Goal: Contribute content: Contribute content

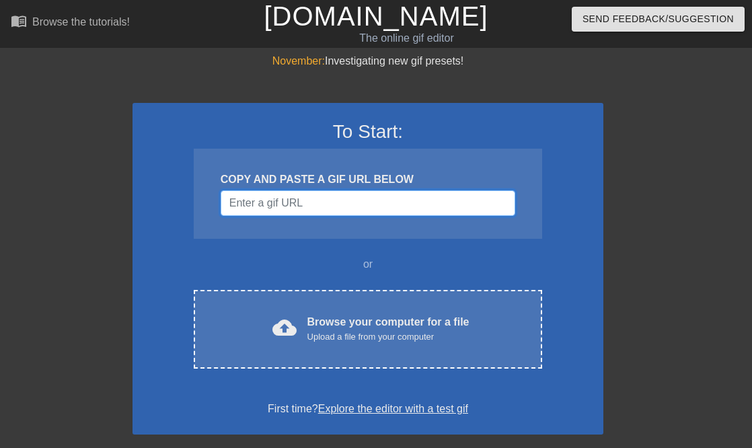
click at [280, 198] on input "Username" at bounding box center [368, 203] width 295 height 26
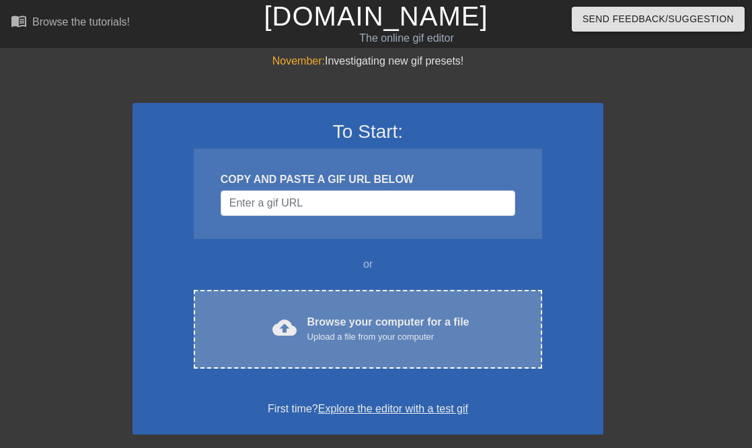
click at [289, 326] on span "cloud_upload" at bounding box center [284, 328] width 24 height 24
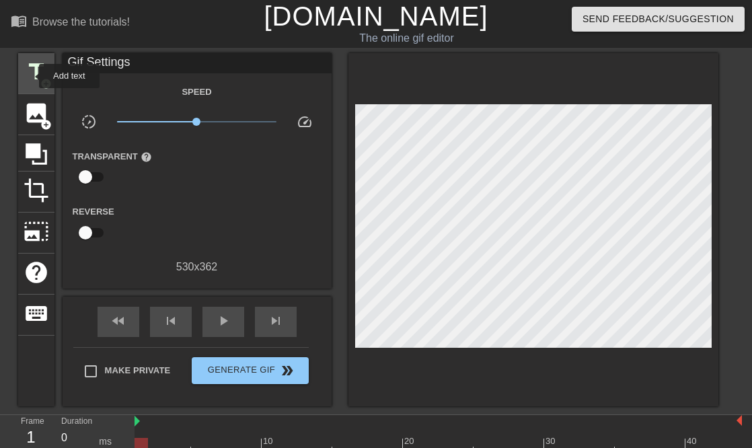
click at [33, 69] on span "title" at bounding box center [37, 72] width 26 height 26
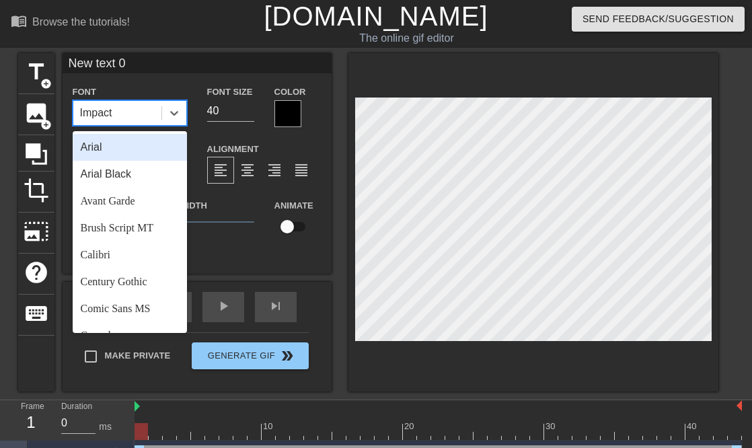
click at [125, 111] on div "Impact" at bounding box center [117, 113] width 88 height 24
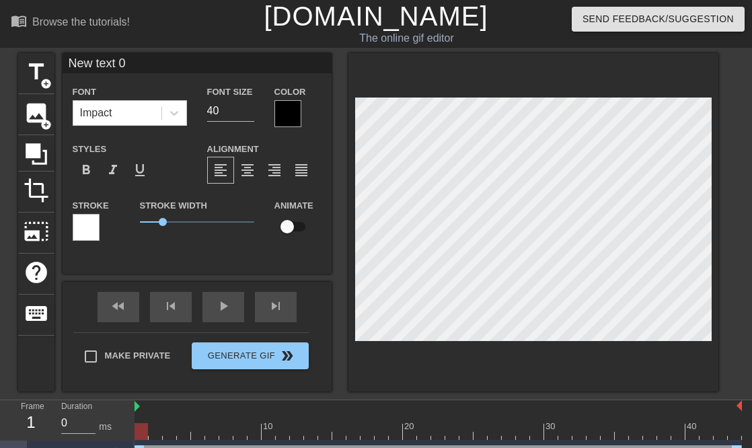
scroll to position [0, 2]
click at [353, 227] on div at bounding box center [533, 222] width 370 height 338
type input "H"
type textarea "HY"
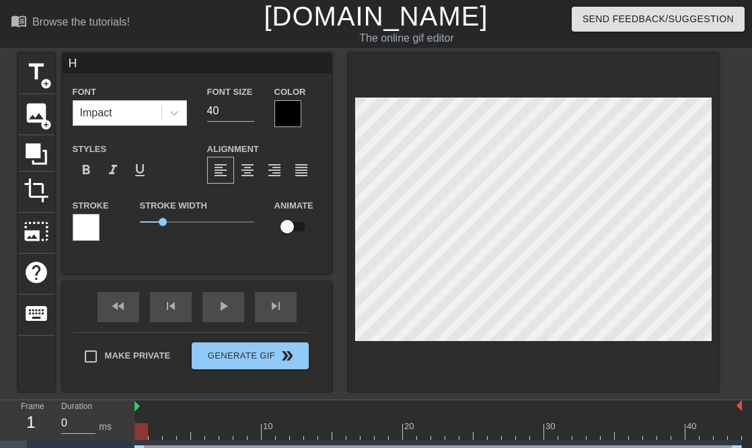
type input "HY"
type textarea "HY\"
type input "HY"
type textarea "HY"
type input "H"
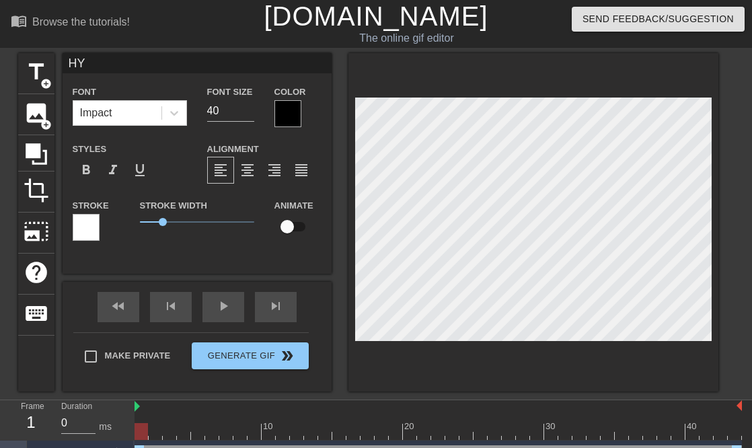
type textarea "H"
type input "Y"
type textarea "Y"
type input "Ye"
type textarea "Ye"
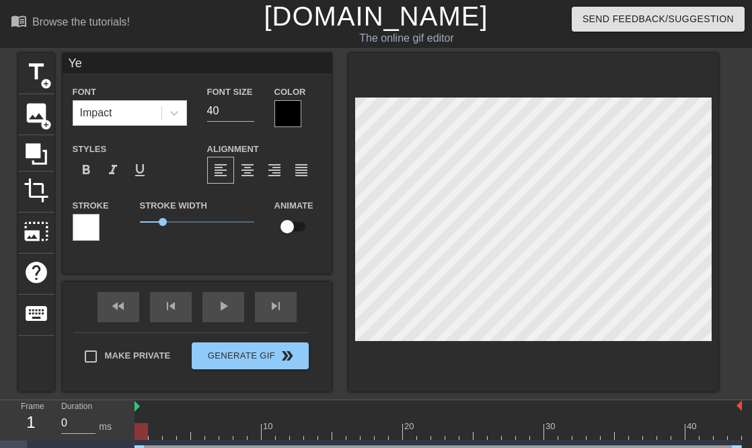
type input "Yes"
type textarea "Yes"
type input "Yes"
type textarea "Yes"
type input "Yes I"
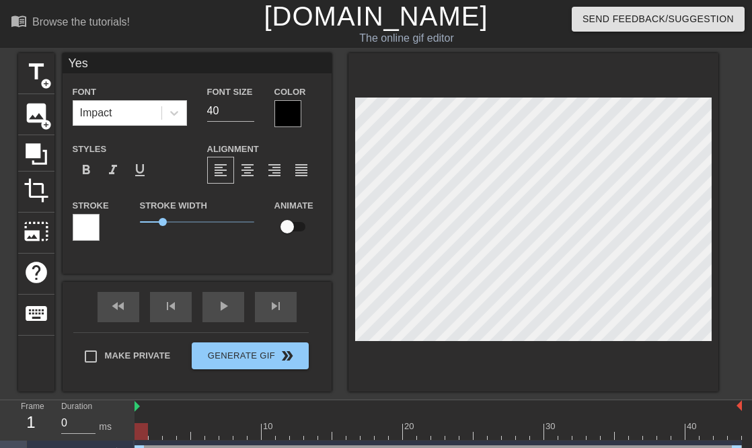
type textarea "Yes I"
type input "Yes I'"
type textarea "Yes I'"
type input "Yes I'm"
type textarea "Yes I'm"
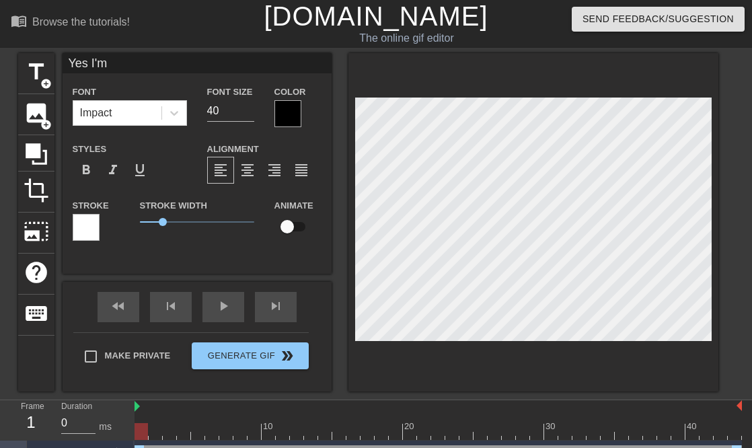
type input "Yes I'm"
type textarea "Yes I'm"
type input "Yes I'm h"
type textarea "Yes I'm h"
type input "Yes I'm he"
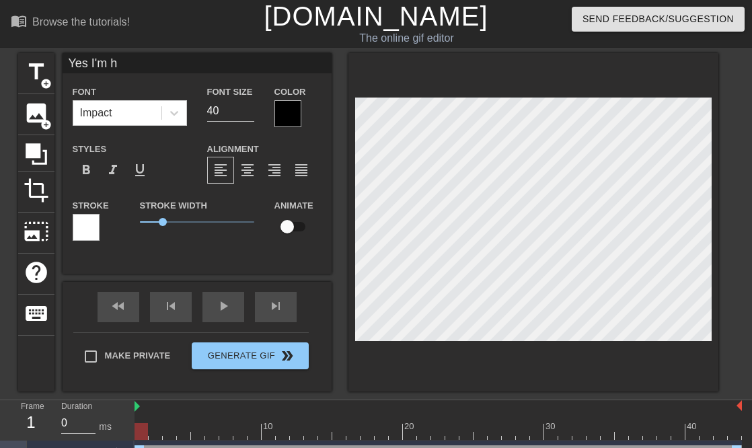
type textarea "Yes I'm he"
type input "Yes I'm her"
type textarea "Yes I'm her"
type input "Yes I'm her"
type textarea "Yes I'm her a"
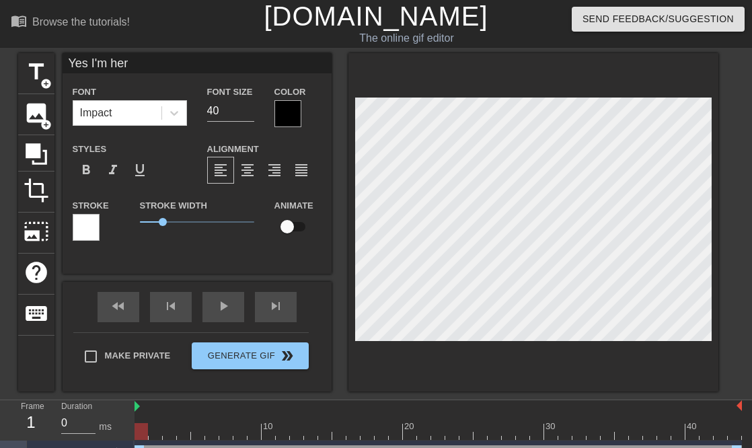
type input "Yes I'm her ad"
type textarea "Yes I'm her adu"
type input "Yes I'm her adug"
type textarea "Yes I'm her adug"
type input "Yes I'm her adugh"
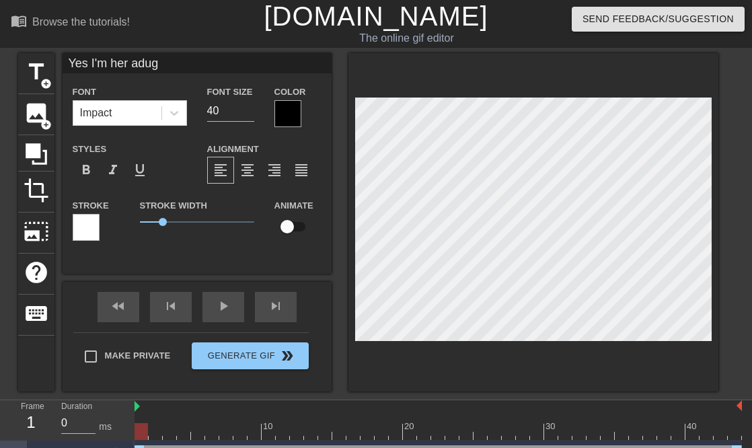
type textarea "Yes I'm her adugh"
type input "Yes I'm her adughr"
type textarea "Yes I'm her adughr"
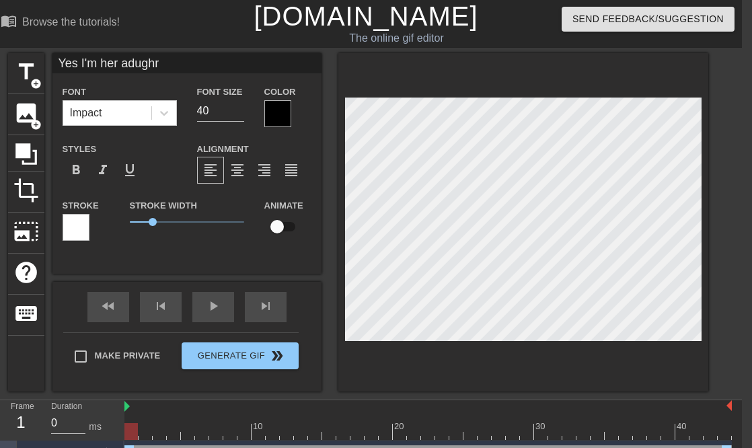
scroll to position [0, 3]
click at [330, 242] on div "title add_circle image add_circle crop photo_size_select_large help keyboard Ye…" at bounding box center [358, 222] width 700 height 338
click at [742, 221] on html "menu_book Browse the tutorials! [DOMAIN_NAME] The online gif editor Send Feedba…" at bounding box center [366, 235] width 752 height 471
type input "Yes I'm her adugh"
type textarea "Yes I'm her adugh"
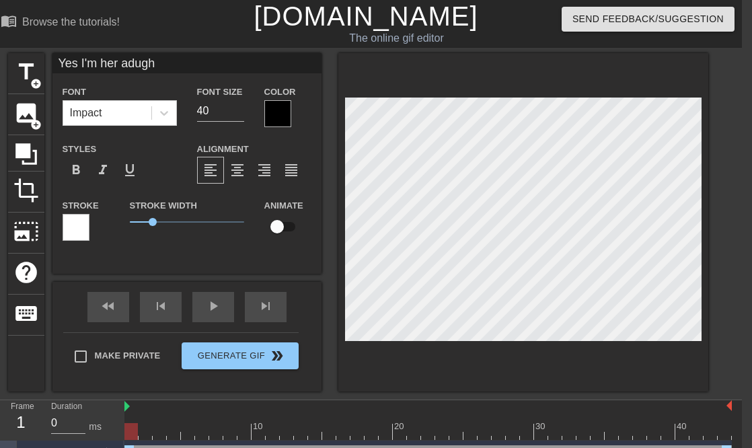
type input "Yes I'm her adug"
type textarea "Yes I'm her adug"
type input "Yes I'm her adu"
type textarea "Yes I'm her adu"
type input "Yes I'm her ad"
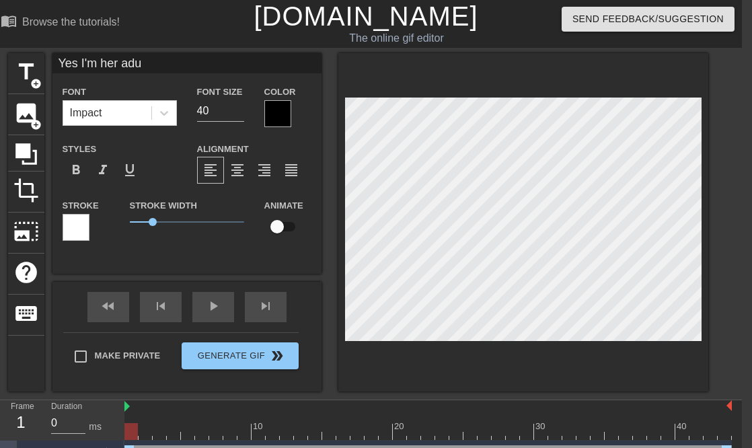
type textarea "Yes I'm her ad"
type input "Yes I'm her a"
type textarea "Yes I'm her a"
type input "Yes I'm her"
type textarea "Yes I'm her"
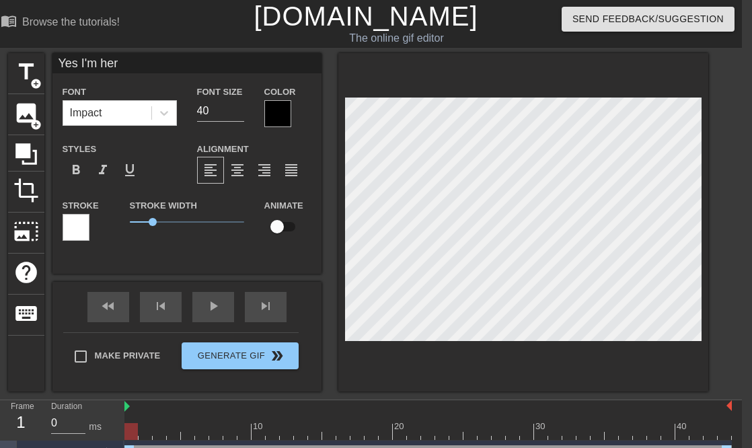
type input "Yes I'm her"
type textarea "Yes I'm her"
type input "Yes I'm he"
type textarea "Yes I'm he"
type input "Yes I'm h"
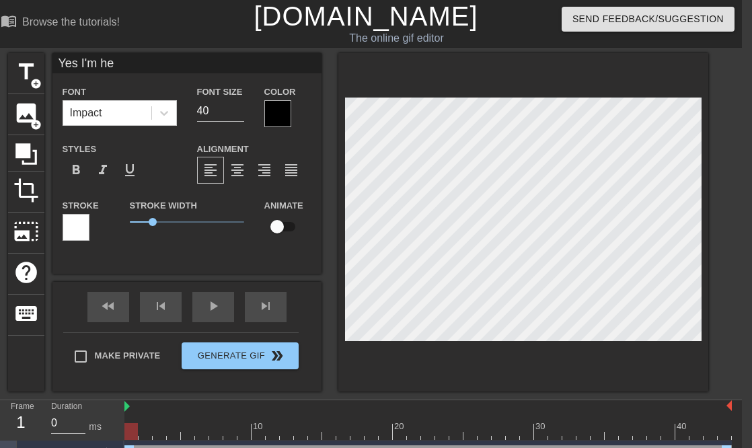
type textarea "Yes I'm h"
type input "Yes I'm"
type textarea "Yes I'm"
type input "Yes I'm"
type textarea "Yes I'm"
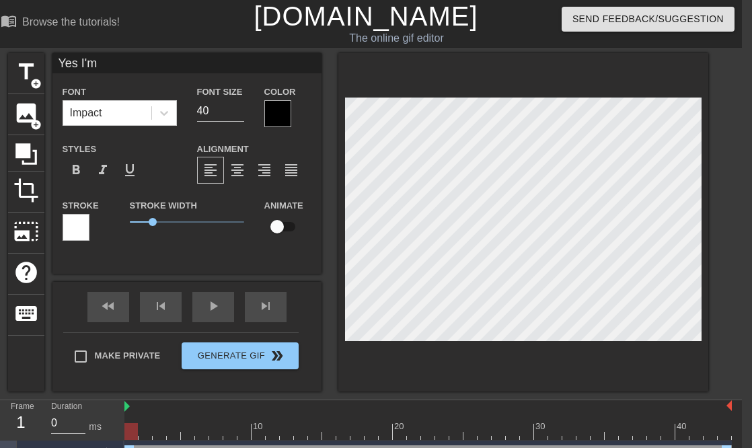
scroll to position [0, 1]
type input "Yes I'"
type textarea "Yes I'"
type input "Yes I"
type textarea "Yes I"
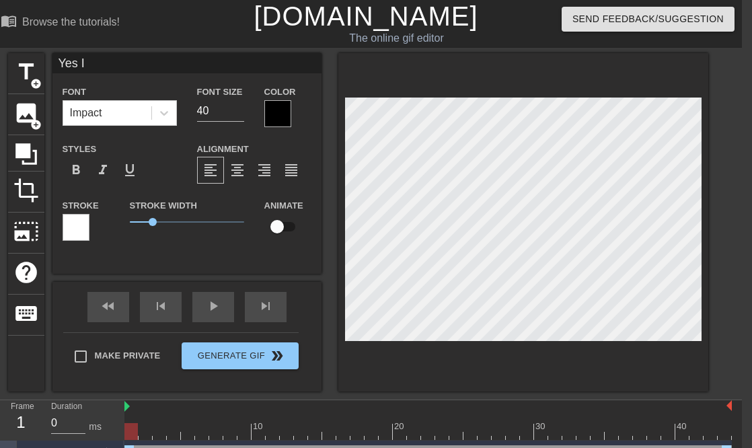
type input "Yes"
type textarea "Yes"
type input "Yes"
type textarea "Yes"
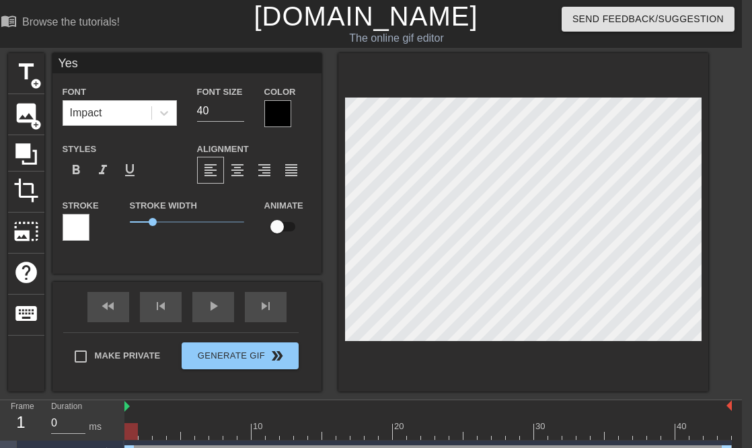
type input "Ye"
type textarea "Ye"
type input "Y"
type textarea "Y"
type input "i"
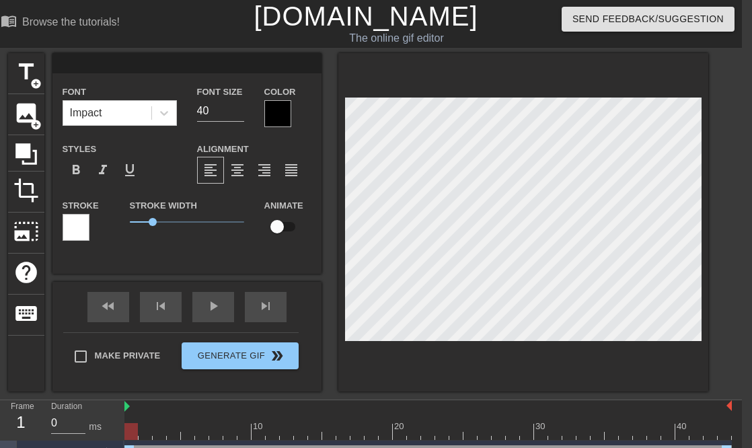
type textarea "i"
type input "it"
type textarea "it"
type input "it'"
type textarea "it'"
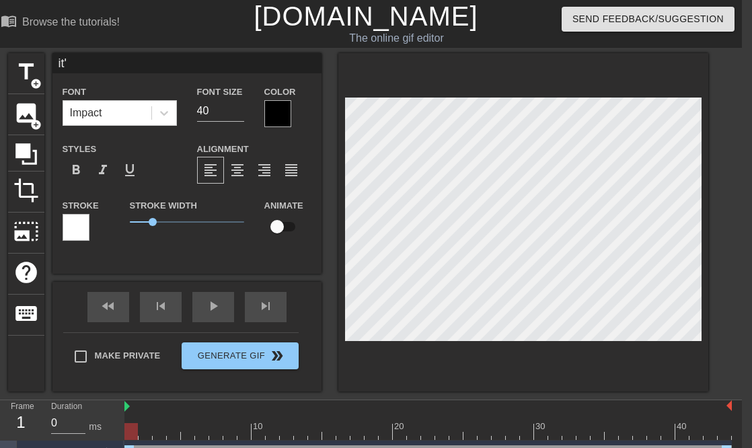
type input "it's"
type textarea "it's"
type input "it's"
type textarea "it's"
type input "it's n"
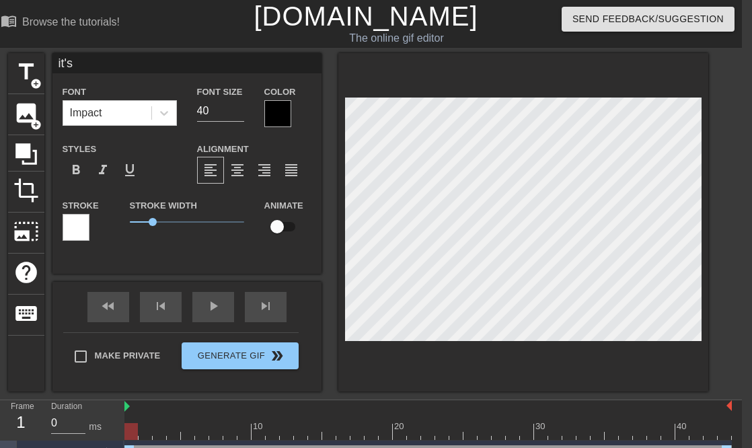
type textarea "it's n"
type input "it's no"
type textarea "it's no"
type input "it's n"
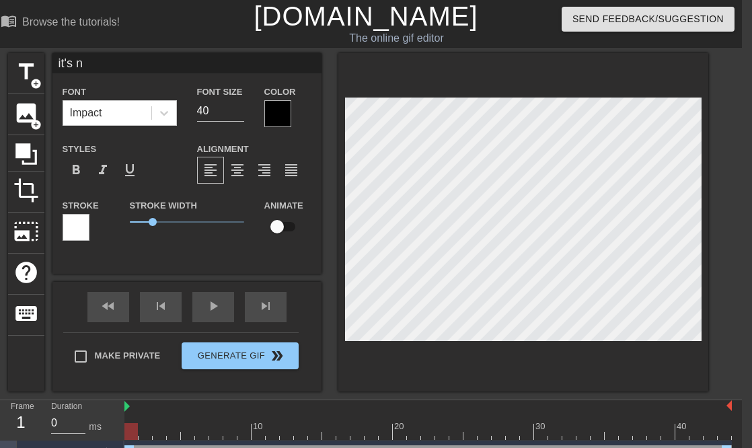
type textarea "it's n"
type input "it's"
type textarea "it's"
type input "it's"
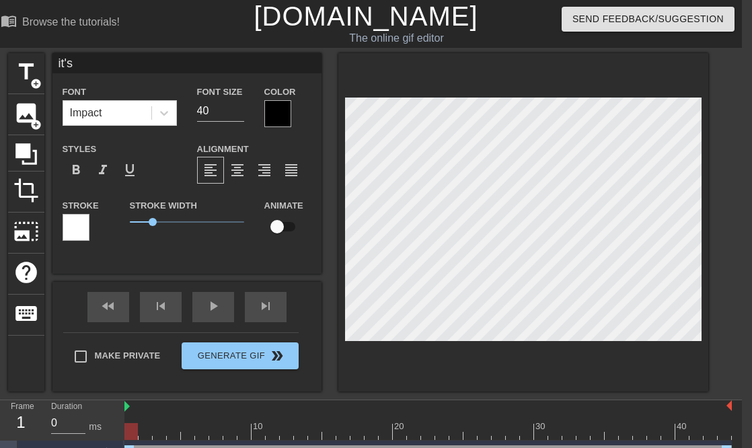
type textarea "it's"
type input "it'"
type textarea "it'"
type input "it"
type textarea "it"
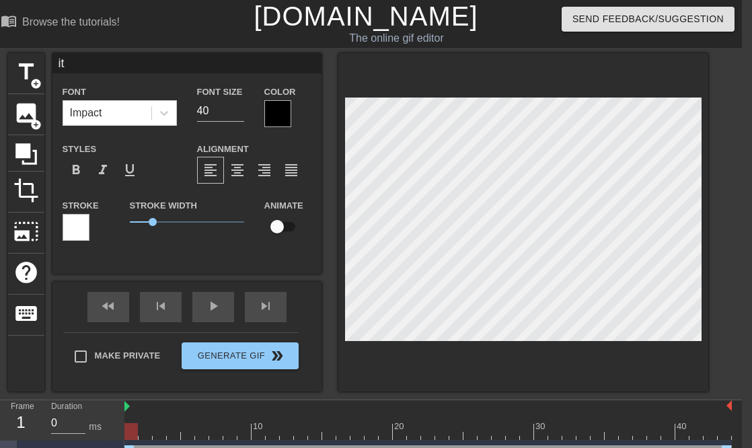
type input "i"
type textarea "i"
type input "I"
type textarea "I"
type input "It"
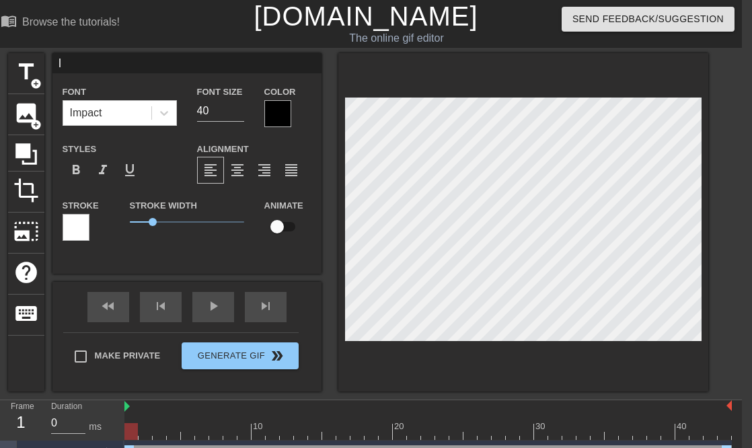
type textarea "It"
type input "It'"
type textarea "It'"
type input "It"
type textarea "It"
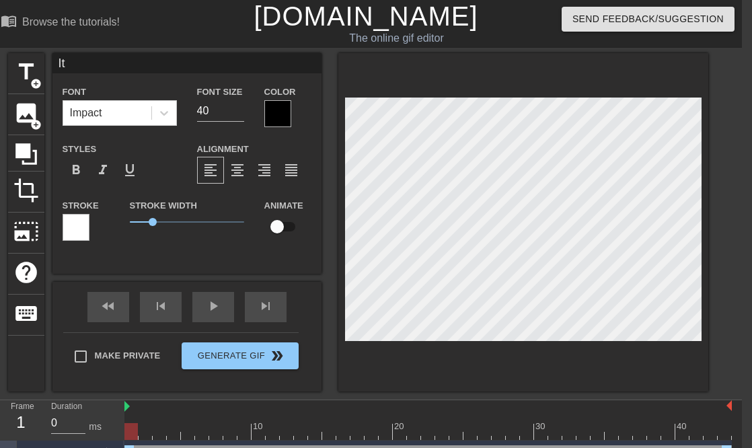
type input "I"
type textarea "I"
type input "M"
type textarea "M"
type input "Mo"
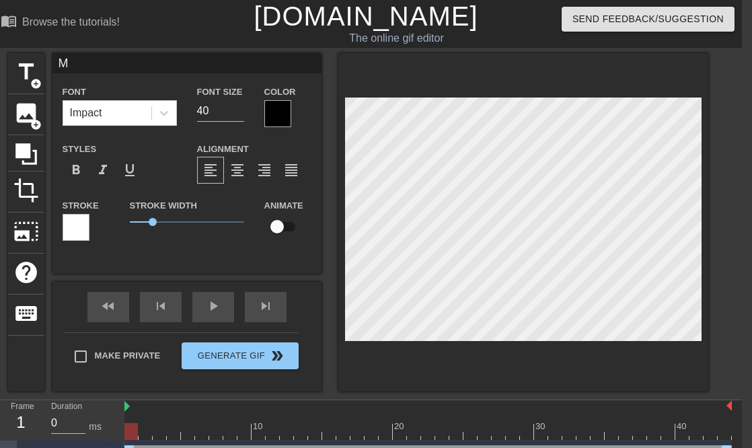
type textarea "Mo"
type input "Mom"
type textarea "Mom"
type input "Momm"
type textarea "Momm"
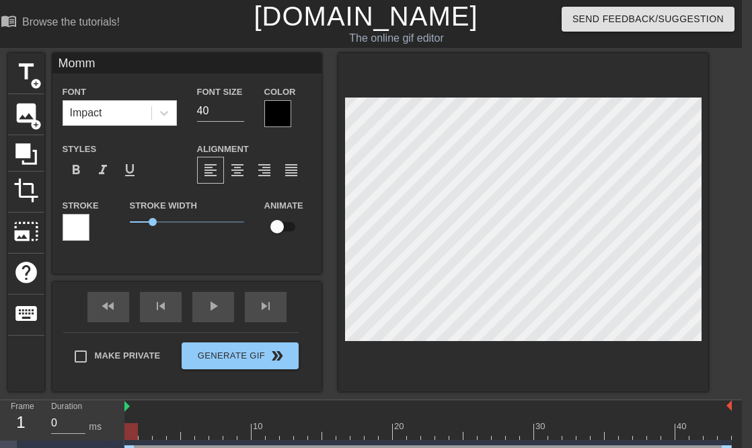
type input "Mommy"
type textarea "Mommy"
type input "Mommy"
type textarea "Mommy"
type input "Mommy u"
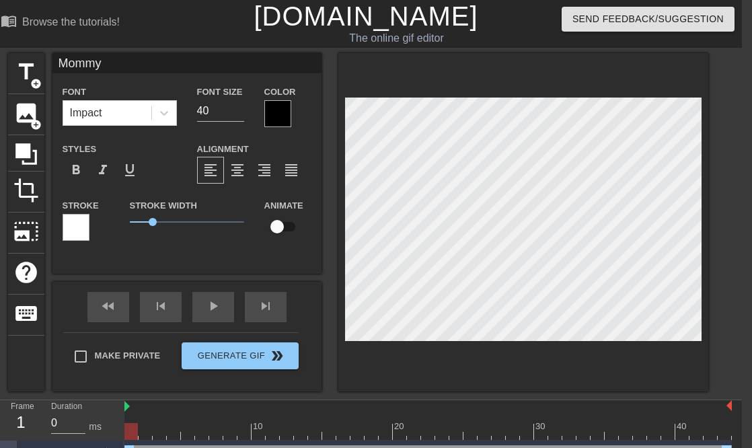
type textarea "Mommy u"
type input "Mommy us"
type textarea "Mommy usr"
type input "Mommy usre"
type textarea "Mommy usre"
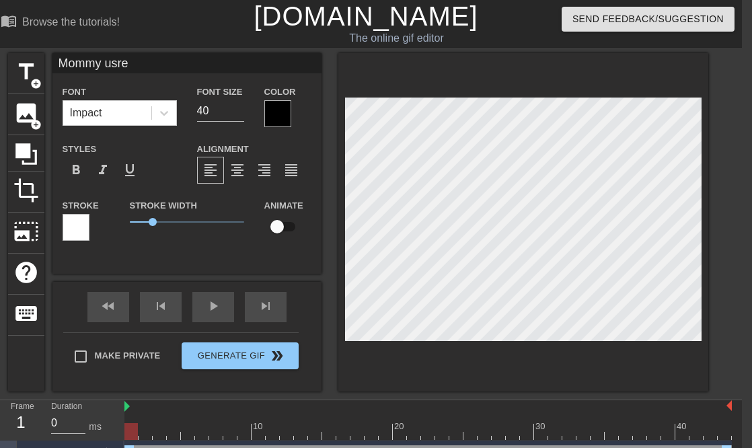
type input "Mommy usref"
type textarea "Mommy usref"
type input "Mommy usref"
type textarea "Mommy usref"
type input "Mommy usre"
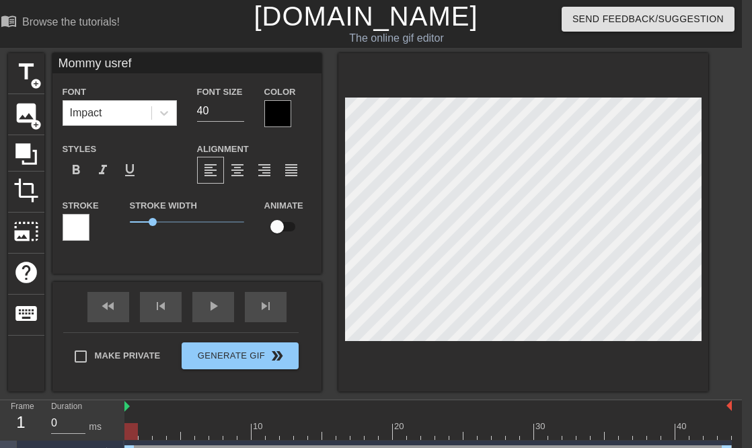
type textarea "Mommy usre"
type input "Mommy usr"
type textarea "Mommy usr"
type input "Mommy us"
type textarea "Mommy us"
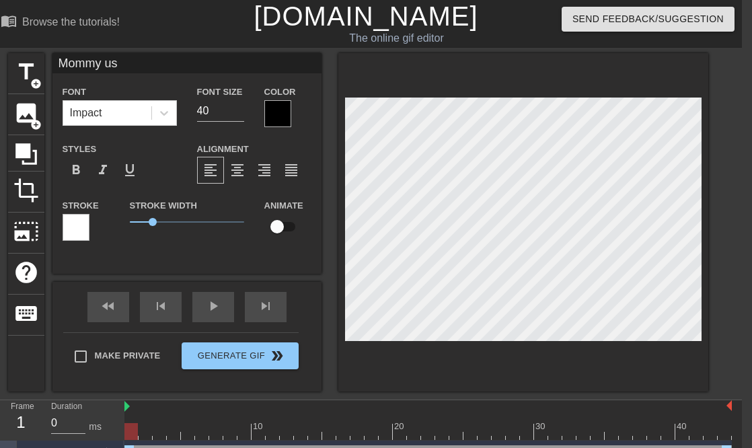
type input "Mommy use"
type textarea "Mommy use"
type input "Mommy used"
type textarea "Mommy used"
type input "Mommy used"
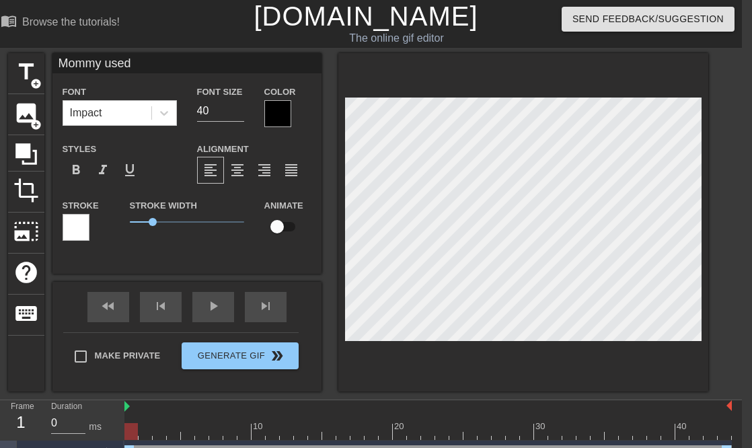
type textarea "Mommy used"
type input "Mommy used t"
type textarea "Mommy used to"
type input "Mommy used to"
type textarea "Mommy used to"
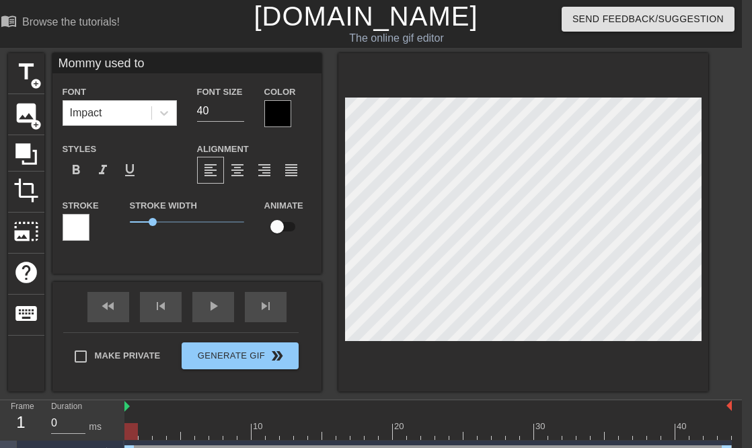
type input "Mommy used to b"
type textarea "Mommy used to b"
type input "Mommy used to br"
type textarea "Mommy used to br"
type input "Mommy used to bre"
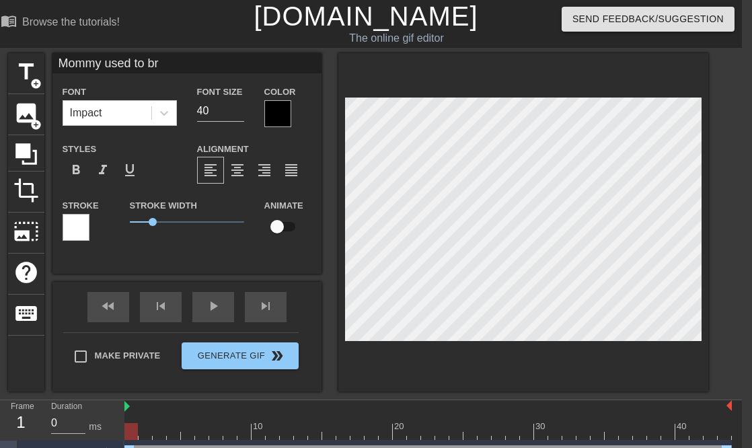
type textarea "Mommy used to bre"
type input "Mommy used to brea"
type textarea "Mommy used to brea"
type input "Mommy used to breas"
type textarea "Mommy used to breas"
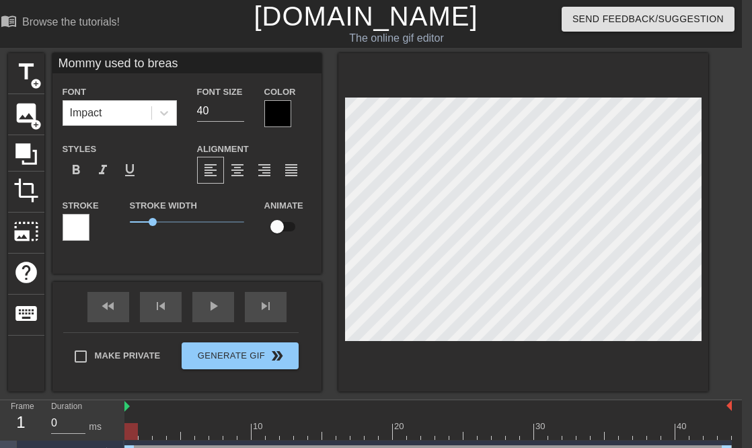
type input "Mommy used to breast"
type textarea "Mommy used to breast"
type input "Mommy used to breastf"
type textarea "Mommy used to breastf"
type input "Mommy used to breastfe"
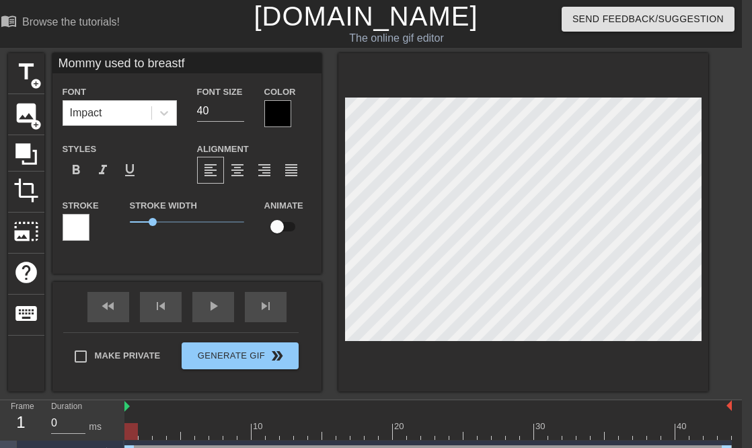
type textarea "Mommy used to breastfe"
type input "Mommy used to breastfee"
type textarea "Mommy used to breastfee"
type input "Mommy used to breastfeed"
type textarea "Mommy used to breastfeed"
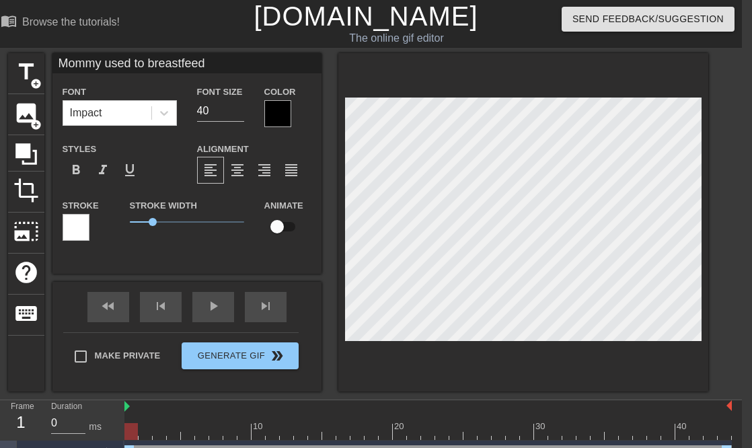
type input "Mommy used to breastfeed m"
type textarea "Mommy used to breastfeed m"
type input "Mommy used to breastfeed me"
type textarea "Mommy used to breastfeed me"
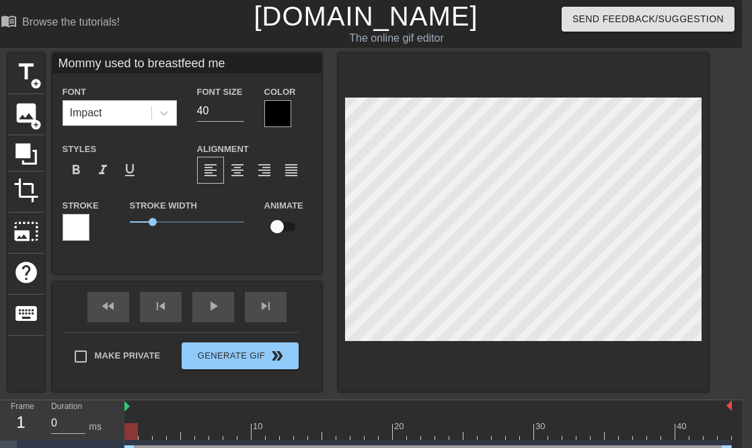
scroll to position [0, 5]
type input "Mommy used to breastfeed me"
type textarea "Mommy used to breastfeed me"
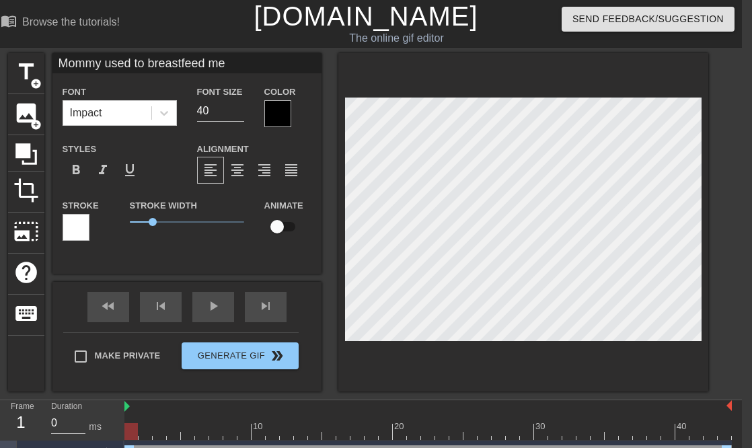
type input "Mommy used to breastfeed me"
type textarea "Mommy used to breastfeed me"
type input "Mommy used tobreastfeed me"
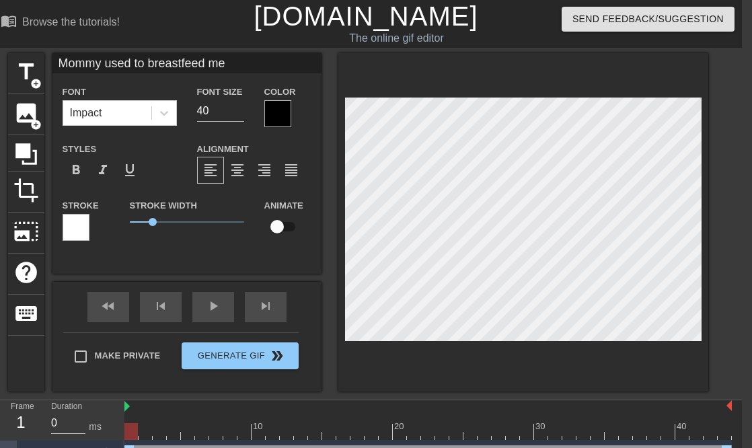
type textarea "Mommy used tobreastfeed me"
type input "Mommy used tbreastfeed me"
type textarea "Mommy used tbreastfeed me"
type input "Mommy used breastfeed me"
type textarea "Mommy used breastfeed me"
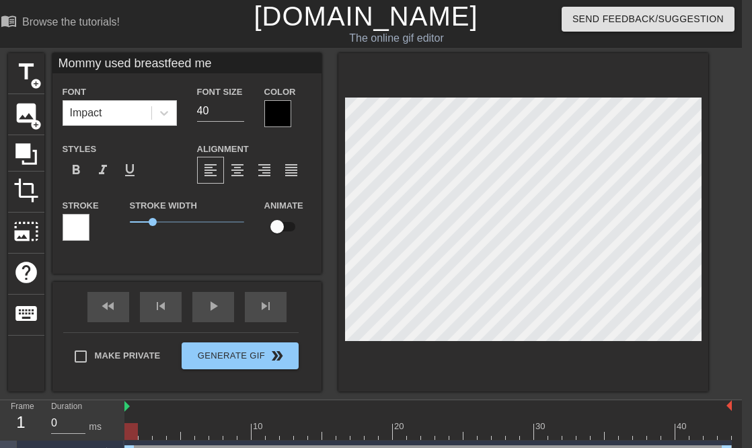
type input "Mommy usedbreastfeed me"
type textarea "Mommy usedbreastfeed me"
type input "Mommy usebreastfeed me"
type textarea "Mommy usebreastfeed me"
type input "Mommy usbreastfeed me"
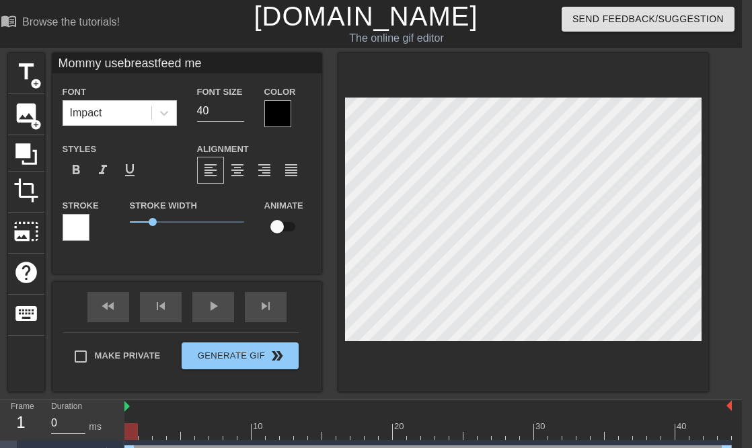
type textarea "Mommy usbreastfeed me"
type input "Mommy ubreastfeed me"
type textarea "Mommy ubreastfeed me"
click at [488, 349] on div at bounding box center [523, 222] width 370 height 338
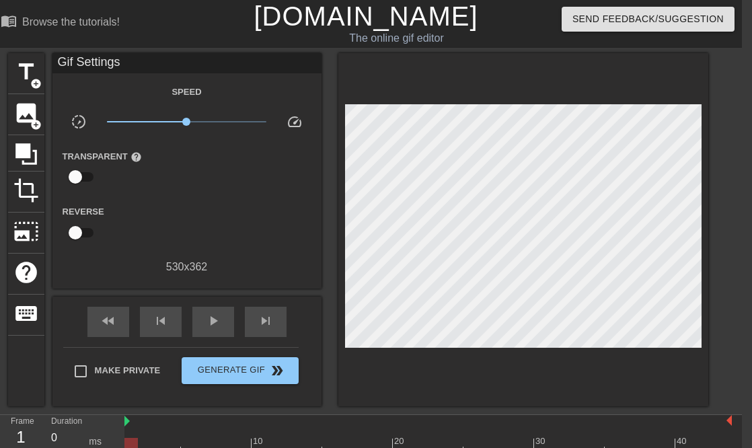
scroll to position [40, 10]
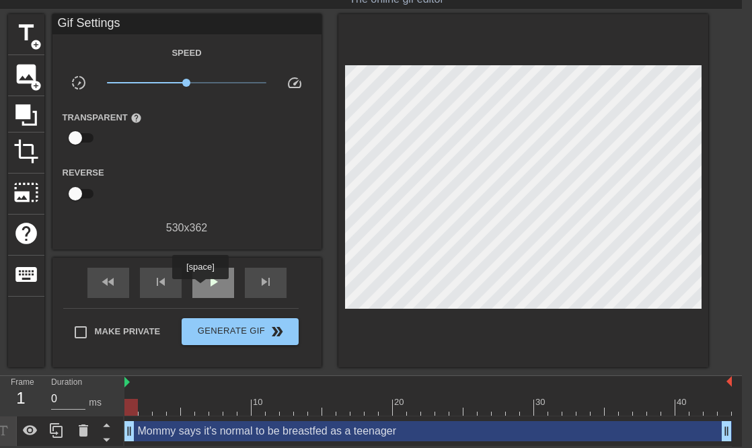
click at [206, 283] on span "play_arrow" at bounding box center [213, 282] width 16 height 16
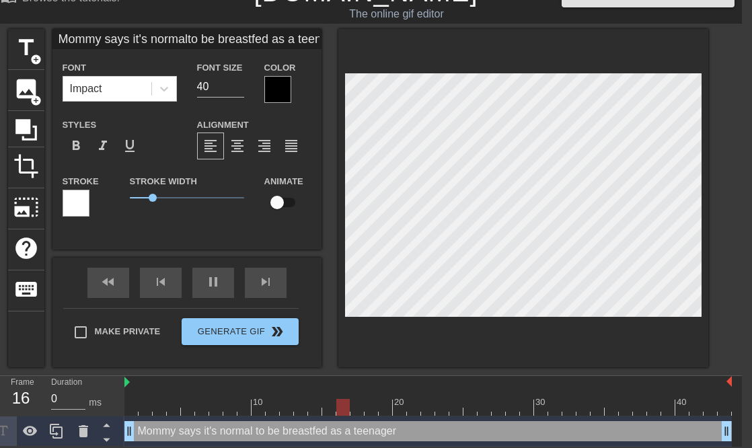
scroll to position [25, 10]
click at [209, 87] on input "40" at bounding box center [220, 87] width 47 height 22
click at [242, 89] on input "39" at bounding box center [220, 87] width 47 height 22
click at [242, 89] on input "38" at bounding box center [220, 87] width 47 height 22
click at [242, 89] on input "37" at bounding box center [220, 87] width 47 height 22
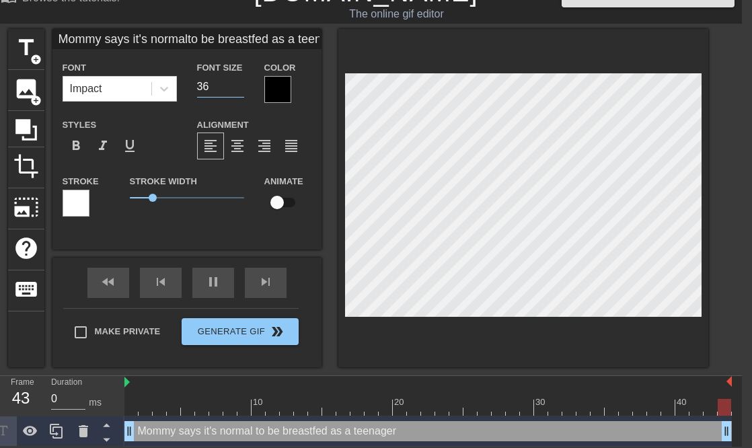
click at [242, 89] on input "36" at bounding box center [220, 87] width 47 height 22
click at [242, 89] on input "35" at bounding box center [220, 87] width 47 height 22
click at [242, 89] on input "34" at bounding box center [220, 87] width 47 height 22
click at [242, 89] on input "33" at bounding box center [220, 87] width 47 height 22
click at [242, 89] on input "32" at bounding box center [220, 87] width 47 height 22
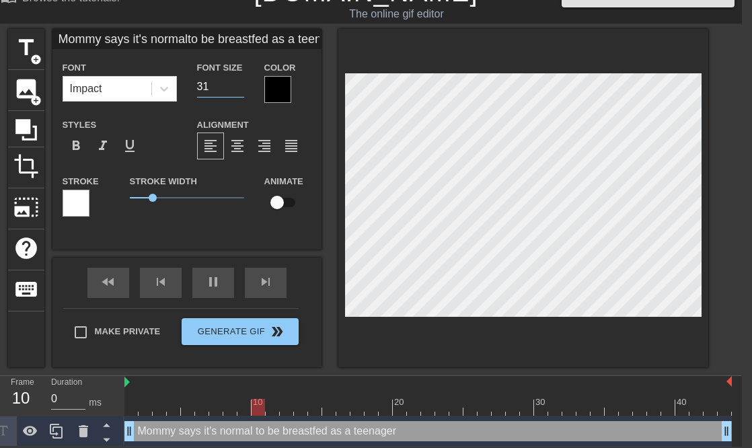
click at [242, 89] on input "31" at bounding box center [220, 87] width 47 height 22
click at [242, 89] on input "30" at bounding box center [220, 87] width 47 height 22
click at [242, 89] on input "29" at bounding box center [220, 87] width 47 height 22
click at [242, 89] on input "28" at bounding box center [220, 87] width 47 height 22
click at [729, 231] on div "title add_circle image add_circle crop photo_size_select_large help keyboard Mo…" at bounding box center [366, 198] width 752 height 338
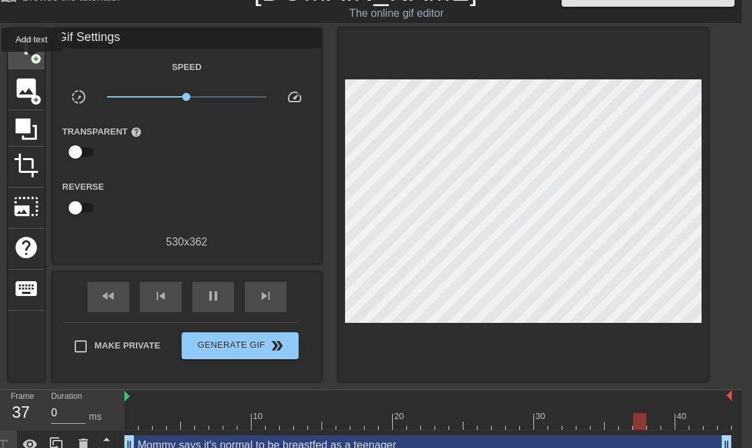
click at [32, 57] on span "add_circle" at bounding box center [35, 58] width 11 height 11
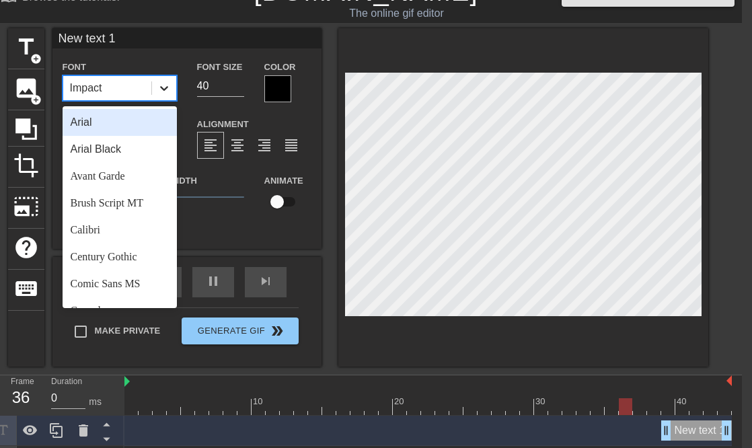
click at [166, 86] on icon at bounding box center [164, 88] width 8 height 5
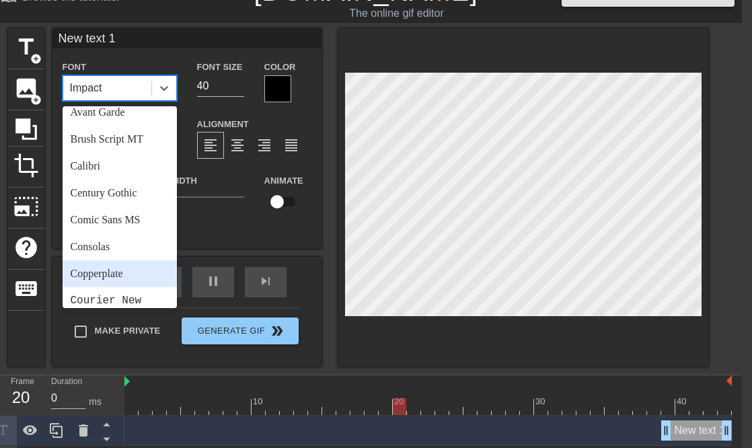
scroll to position [44, 0]
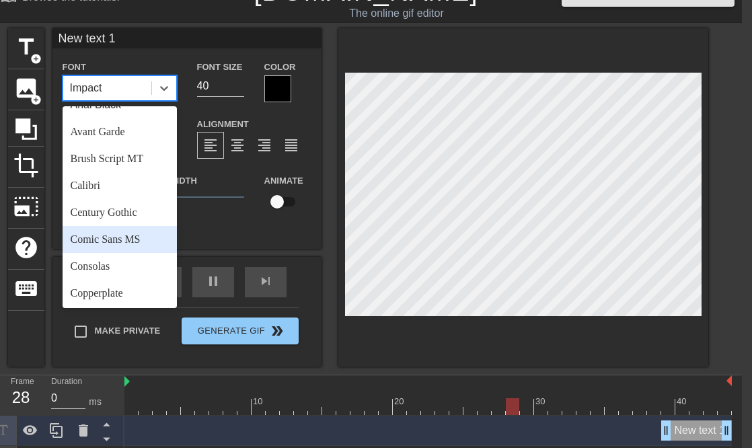
click at [130, 250] on div "Comic Sans MS" at bounding box center [120, 239] width 114 height 27
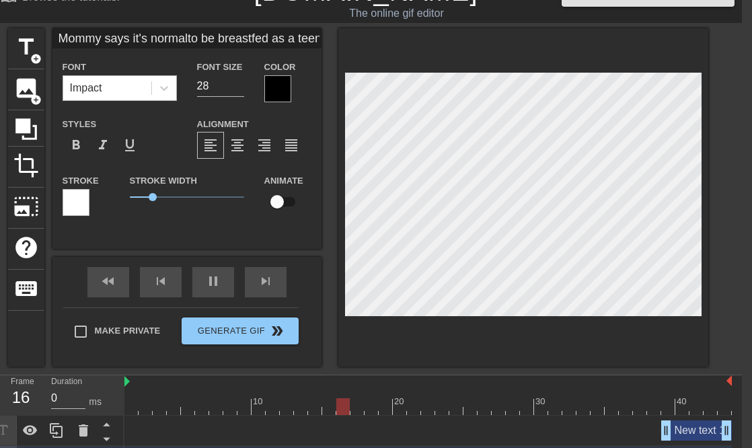
click at [118, 87] on div "Impact" at bounding box center [107, 88] width 88 height 24
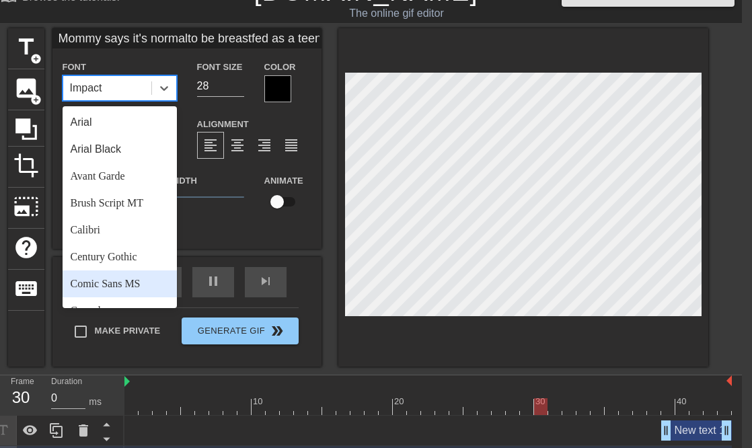
click at [110, 282] on div "Comic Sans MS" at bounding box center [120, 283] width 114 height 27
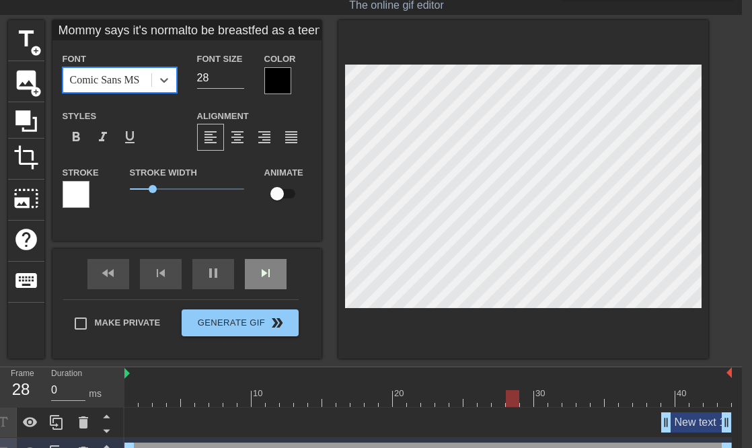
scroll to position [34, 10]
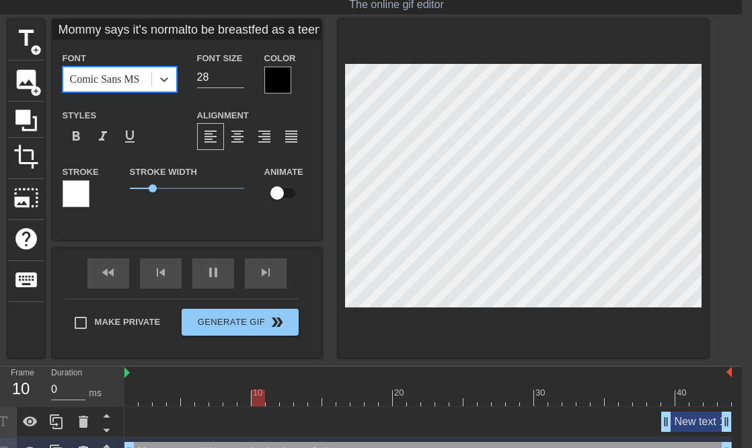
click at [79, 198] on div at bounding box center [76, 193] width 27 height 27
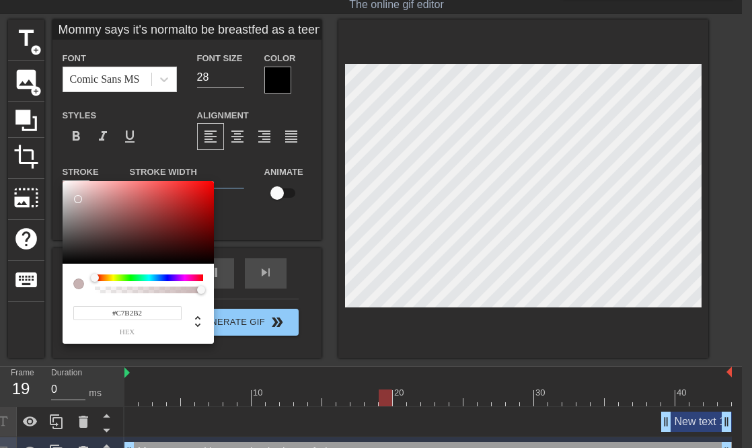
click at [79, 198] on div at bounding box center [138, 222] width 151 height 83
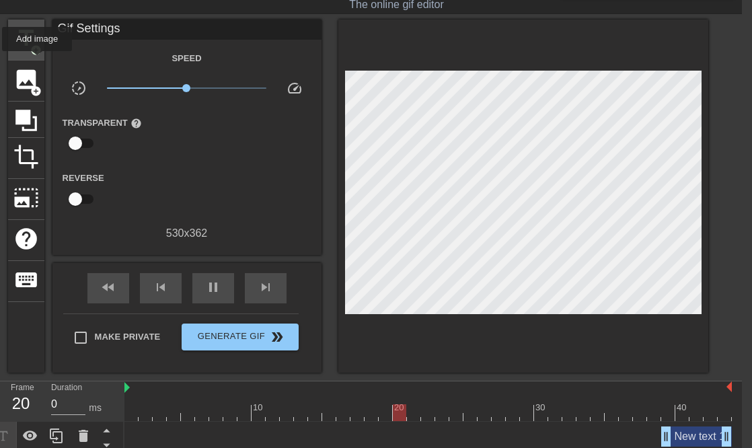
click at [30, 39] on span "title" at bounding box center [26, 39] width 26 height 26
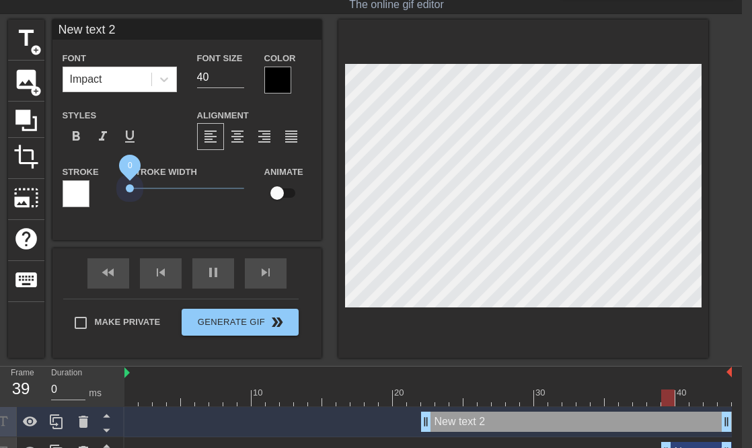
drag, startPoint x: 151, startPoint y: 187, endPoint x: 81, endPoint y: 187, distance: 69.3
click at [82, 187] on div "Stroke Stroke Width 0 Animate" at bounding box center [186, 191] width 269 height 56
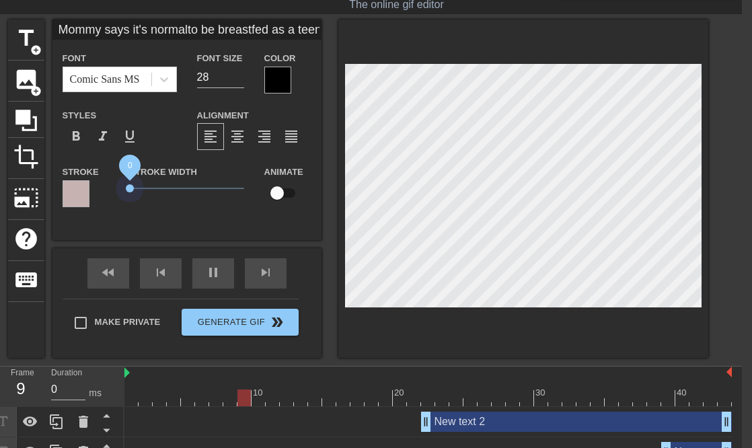
drag, startPoint x: 151, startPoint y: 184, endPoint x: 91, endPoint y: 178, distance: 60.2
click at [95, 182] on div "Stroke Stroke Width 0 Animate" at bounding box center [186, 191] width 269 height 56
click at [279, 69] on div at bounding box center [277, 80] width 27 height 27
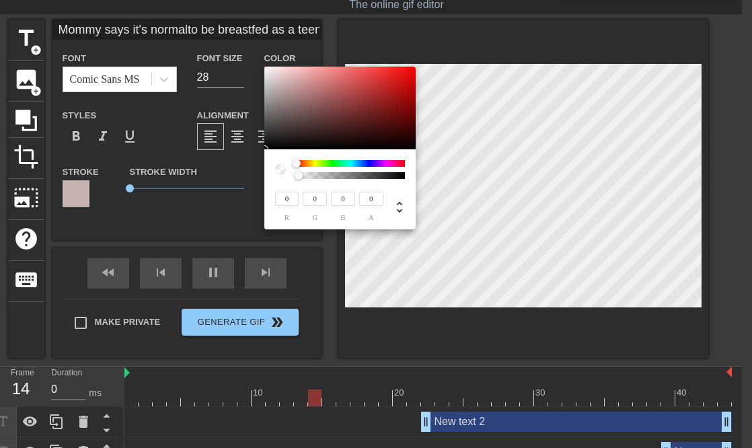
drag, startPoint x: 398, startPoint y: 177, endPoint x: 250, endPoint y: 180, distance: 148.7
click at [250, 180] on div "0 r 0 g 0 b 0 a" at bounding box center [376, 224] width 752 height 448
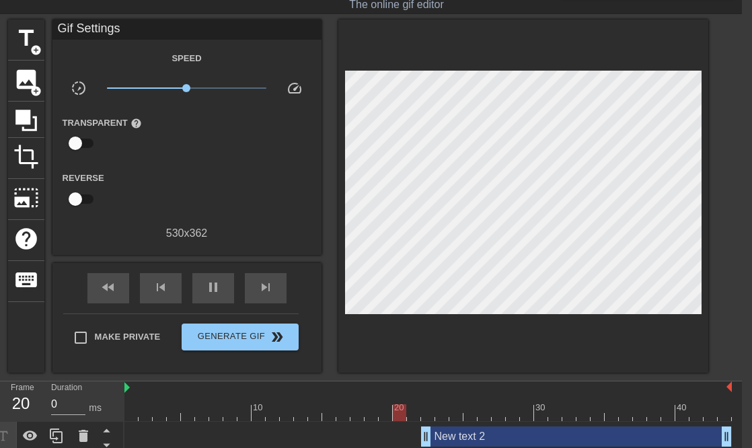
scroll to position [0, 10]
